Goal: Entertainment & Leisure: Consume media (video, audio)

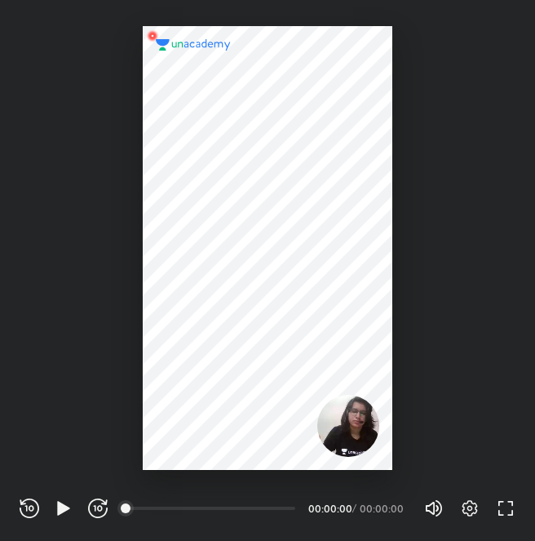
scroll to position [541, 535]
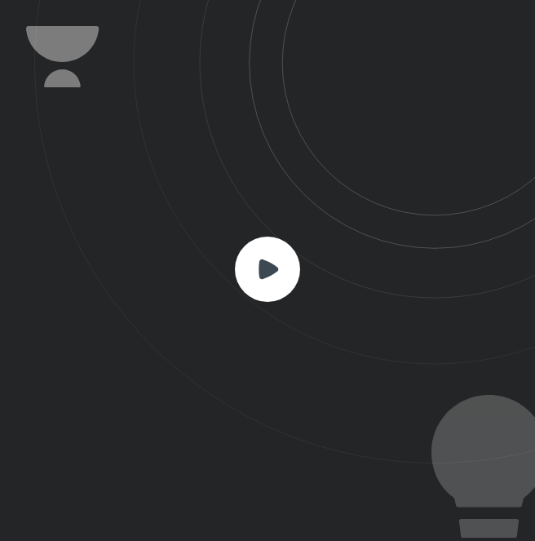
click at [280, 284] on rect at bounding box center [267, 269] width 65 height 65
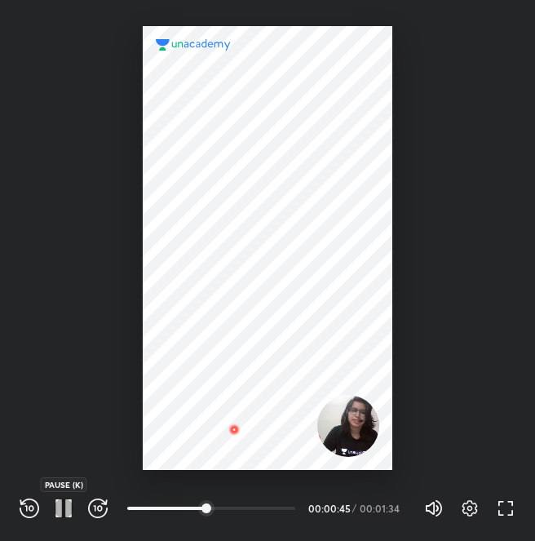
click at [55, 499] on icon "button" at bounding box center [64, 508] width 20 height 20
click at [56, 498] on icon "button" at bounding box center [64, 508] width 20 height 20
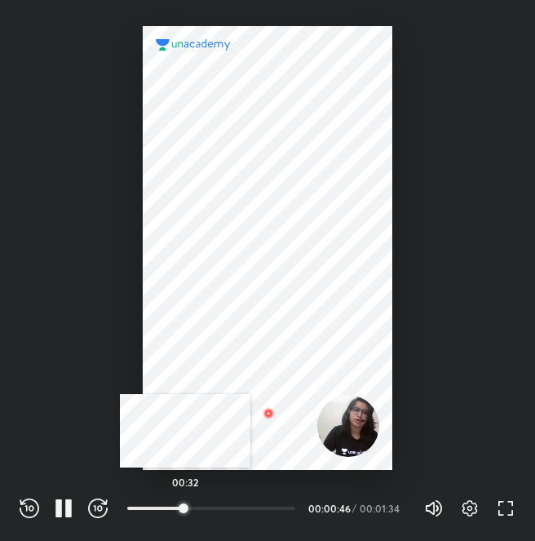
drag, startPoint x: 194, startPoint y: 507, endPoint x: 185, endPoint y: 508, distance: 9.1
click at [185, 508] on div at bounding box center [183, 508] width 13 height 13
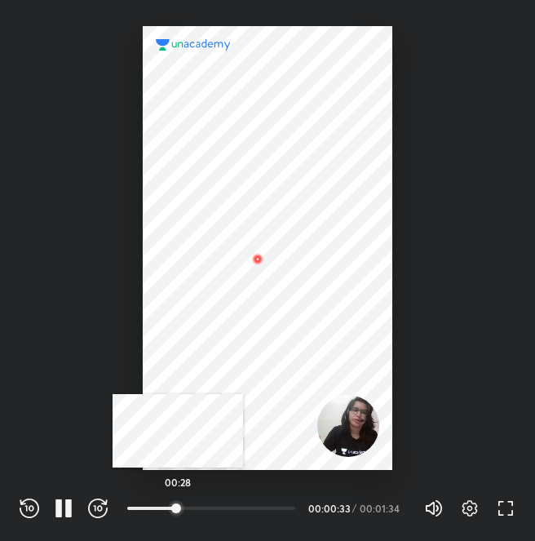
drag, startPoint x: 185, startPoint y: 508, endPoint x: 175, endPoint y: 508, distance: 9.8
click at [175, 508] on div at bounding box center [176, 508] width 13 height 13
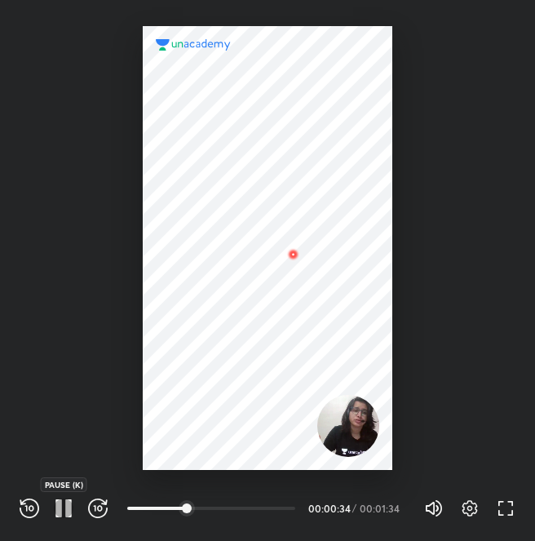
click at [55, 507] on icon "button" at bounding box center [64, 508] width 20 height 20
click at [65, 514] on icon "button" at bounding box center [64, 508] width 20 height 20
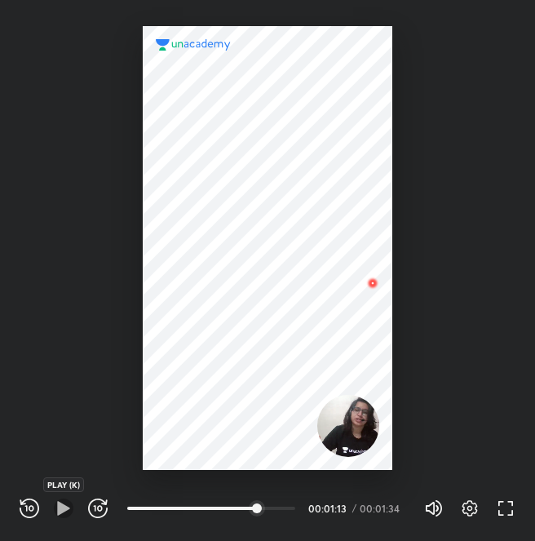
click at [65, 514] on icon "button" at bounding box center [64, 508] width 20 height 20
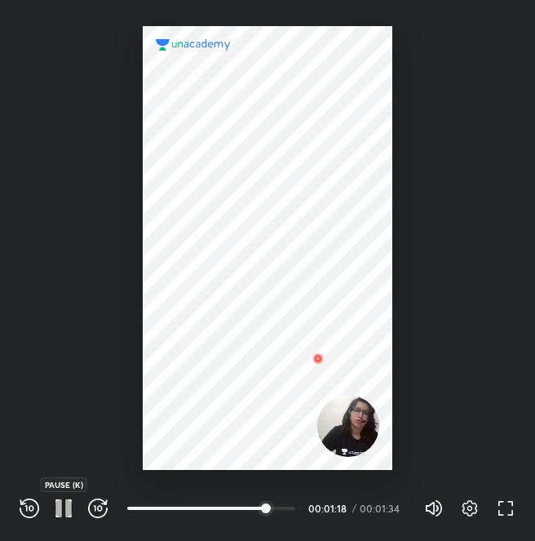
click at [65, 514] on icon "button" at bounding box center [64, 508] width 20 height 20
drag, startPoint x: 165, startPoint y: 506, endPoint x: 59, endPoint y: 525, distance: 107.7
click at [59, 525] on div "REWIND (J) PAUSE (K) FORWARD (L) 00:00 00:01:31 / 00:01:34 Volume (M) 100% Sett…" at bounding box center [267, 505] width 535 height 71
